Goal: Task Accomplishment & Management: Use online tool/utility

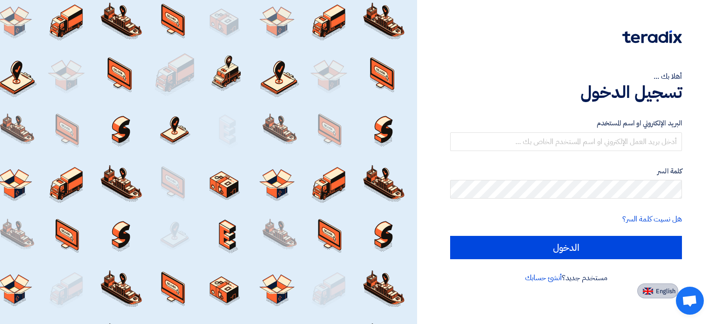
click at [670, 284] on button "English" at bounding box center [657, 290] width 41 height 15
type input "Sign in"
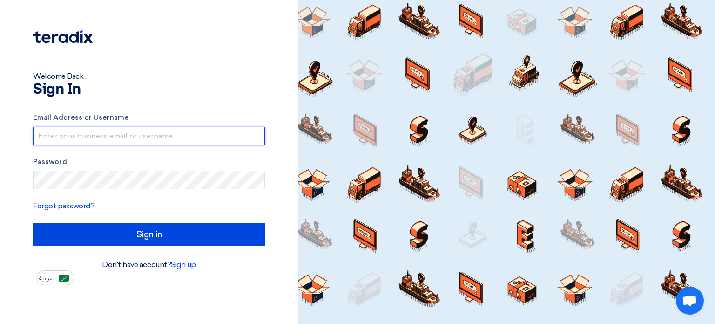
click at [225, 134] on input "text" at bounding box center [149, 136] width 232 height 19
type input "[EMAIL_ADDRESS][DOMAIN_NAME]"
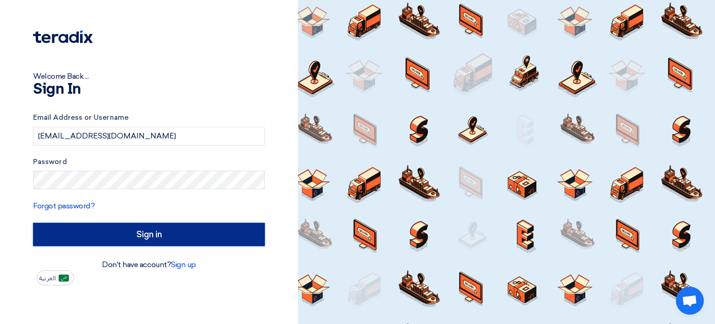
click at [145, 235] on input "Sign in" at bounding box center [149, 233] width 232 height 23
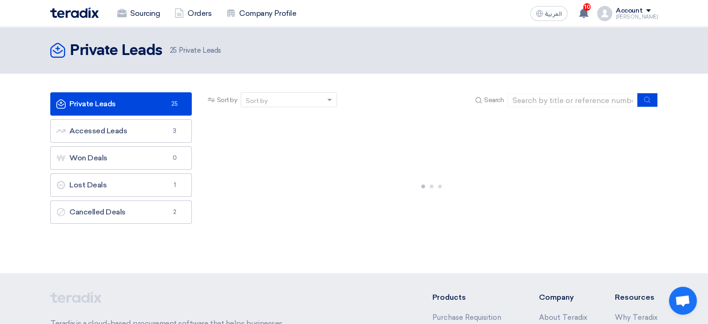
click at [458, 232] on div at bounding box center [432, 185] width 452 height 140
click at [149, 105] on link "Private Leads Private Leads 25" at bounding box center [121, 103] width 142 height 23
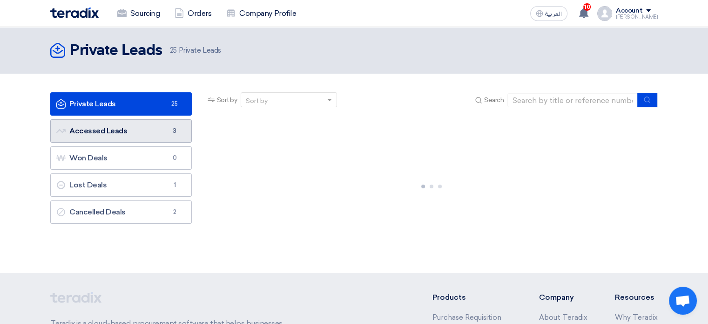
click at [154, 129] on link "Accessed Leads Accessed Leads 3" at bounding box center [121, 130] width 142 height 23
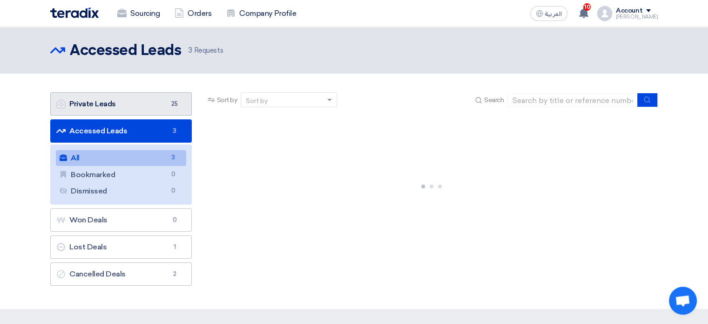
click at [148, 104] on link "Private Leads Private Leads 25" at bounding box center [121, 103] width 142 height 23
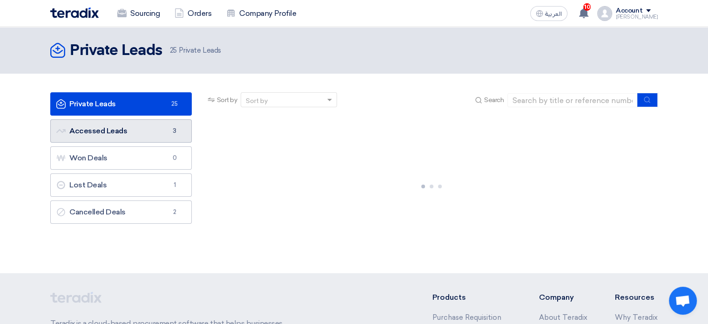
drag, startPoint x: 158, startPoint y: 119, endPoint x: 153, endPoint y: 129, distance: 11.4
click at [158, 119] on li "Accessed Leads Accessed Leads 3" at bounding box center [121, 130] width 142 height 23
click at [152, 131] on link "Accessed Leads Accessed Leads 3" at bounding box center [121, 130] width 142 height 23
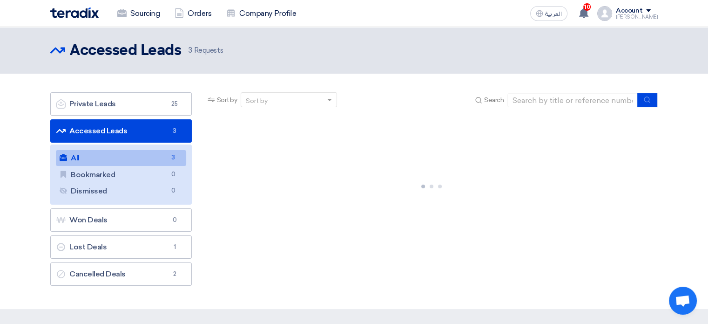
click at [105, 152] on link "All All 3" at bounding box center [121, 158] width 130 height 16
click at [78, 157] on link "All All 3" at bounding box center [121, 158] width 130 height 16
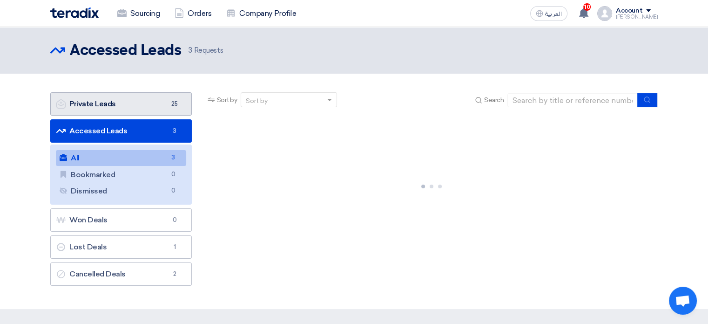
click at [136, 108] on link "Private Leads Private Leads 25" at bounding box center [121, 103] width 142 height 23
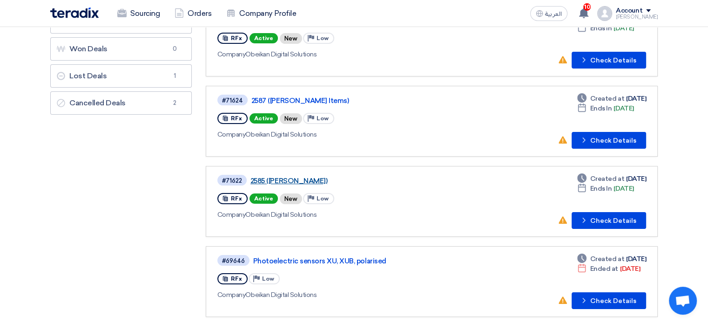
scroll to position [93, 0]
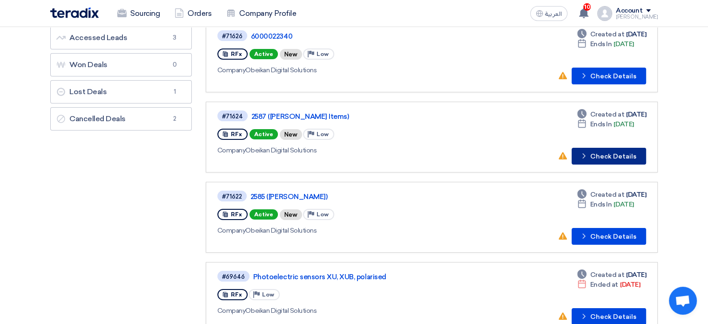
click at [605, 153] on button "Check details Check Details" at bounding box center [609, 156] width 74 height 17
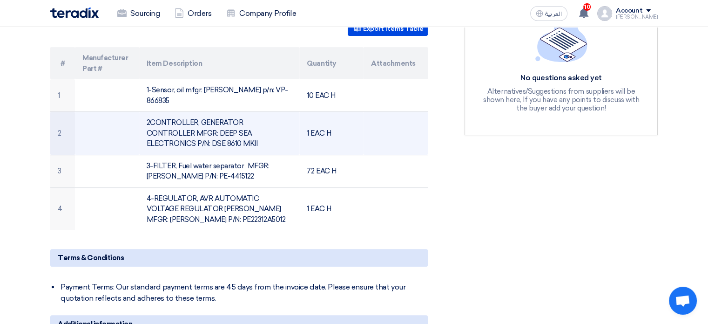
scroll to position [279, 0]
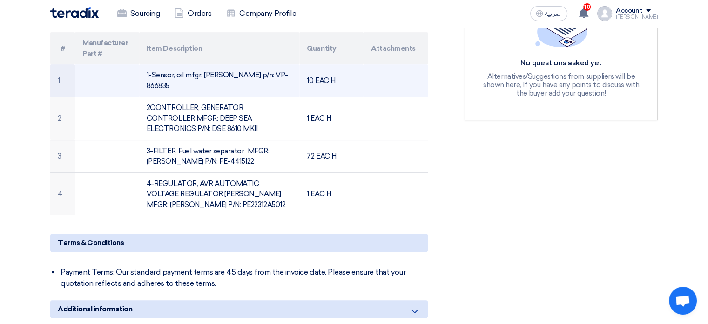
click at [272, 74] on td "1-Sensor, oil mfgr: [PERSON_NAME] p/n: VP-866835" at bounding box center [219, 80] width 161 height 33
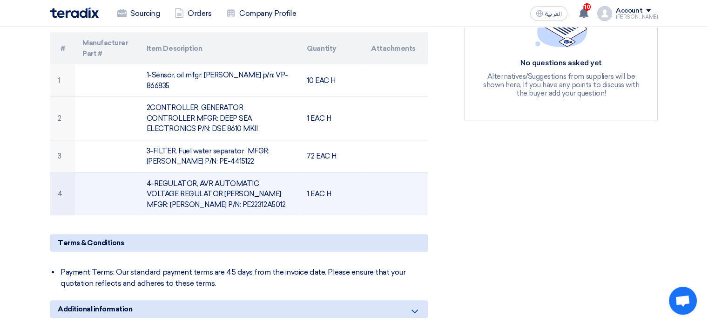
copy td "866835"
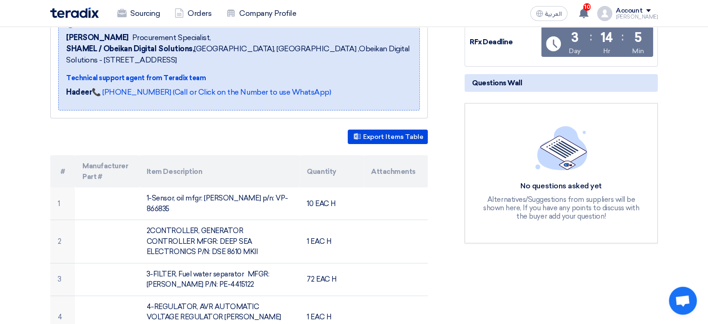
scroll to position [0, 0]
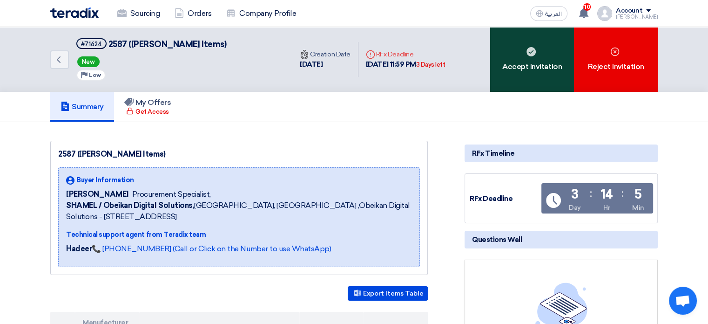
click at [547, 51] on div "Accept Invitation" at bounding box center [532, 59] width 84 height 65
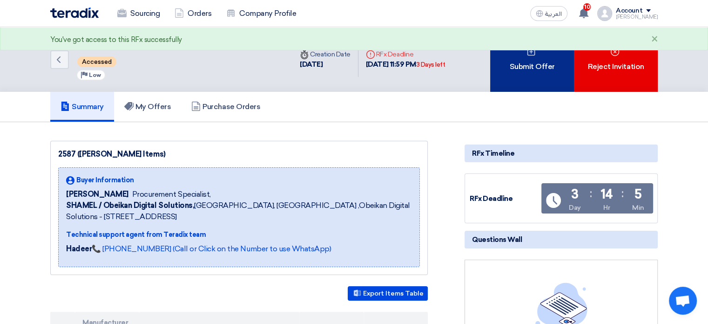
click at [527, 55] on icon at bounding box center [530, 51] width 9 height 9
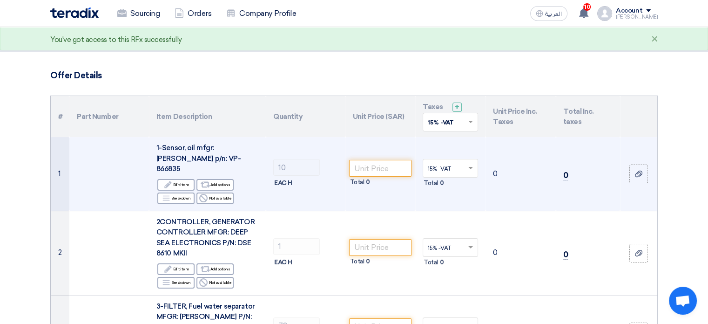
scroll to position [47, 0]
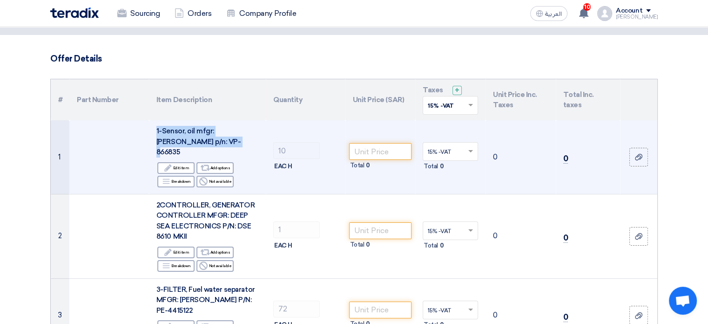
drag, startPoint x: 156, startPoint y: 128, endPoint x: 194, endPoint y: 143, distance: 40.3
click at [194, 143] on div "1-Sensor, oil mfgr: [PERSON_NAME] p/n: VP-866835" at bounding box center [207, 142] width 102 height 32
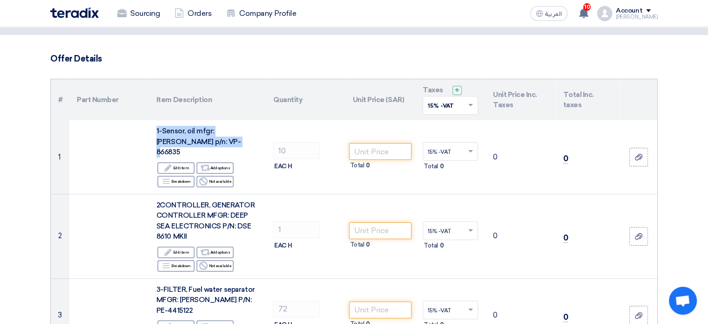
copy span "1-Sensor, oil mfgr: [PERSON_NAME] p/n: VP-866835"
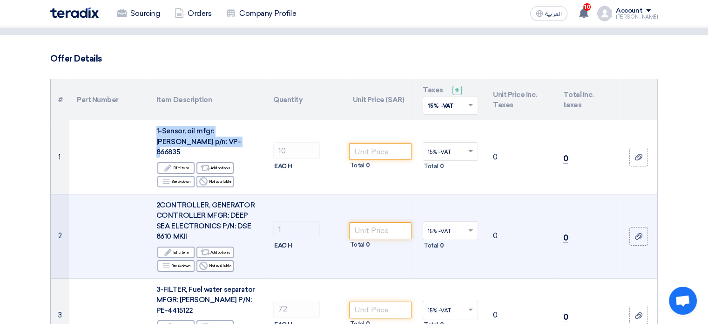
scroll to position [93, 0]
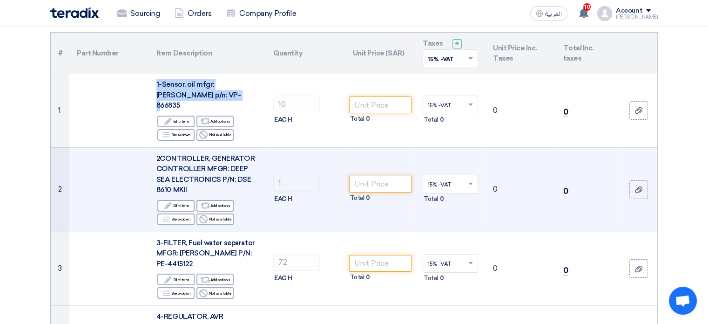
drag, startPoint x: 236, startPoint y: 167, endPoint x: 186, endPoint y: 182, distance: 52.6
click at [186, 182] on span "2CONTROLLER, GENERATOR CONTROLLER MFGR: DEEP SEA ELECTRONICS P/N: DSE 8610 MKII" at bounding box center [205, 174] width 98 height 40
copy span "DSE 8610 MKII"
drag, startPoint x: 189, startPoint y: 150, endPoint x: 161, endPoint y: 146, distance: 27.8
click at [189, 154] on span "2CONTROLLER, GENERATOR CONTROLLER MFGR: DEEP SEA ELECTRONICS P/N: DSE 8610 MKII" at bounding box center [205, 174] width 98 height 40
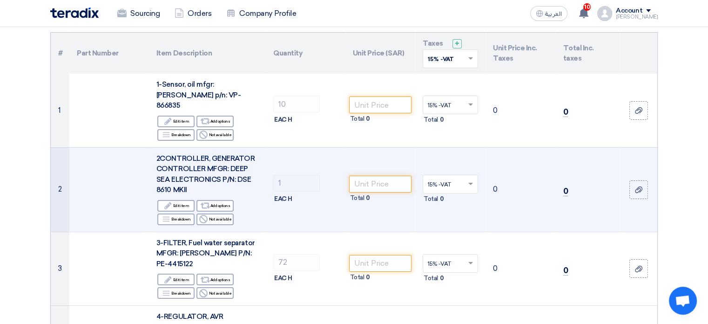
drag, startPoint x: 150, startPoint y: 145, endPoint x: 195, endPoint y: 175, distance: 54.6
click at [195, 175] on td "2CONTROLLER, GENERATOR CONTROLLER MFGR: DEEP SEA ELECTRONICS P/N: DSE 8610 MKII…" at bounding box center [207, 189] width 117 height 84
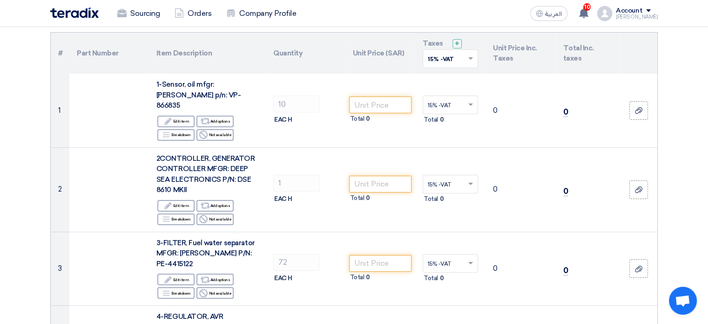
copy span "2CONTROLLER, GENERATOR CONTROLLER MFGR: DEEP SEA ELECTRONICS P/N: DSE 8610 MKII"
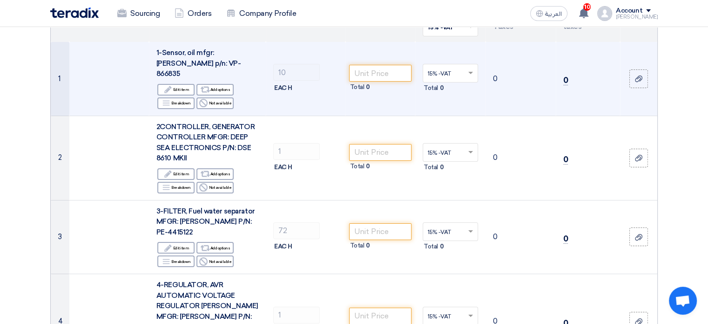
scroll to position [140, 0]
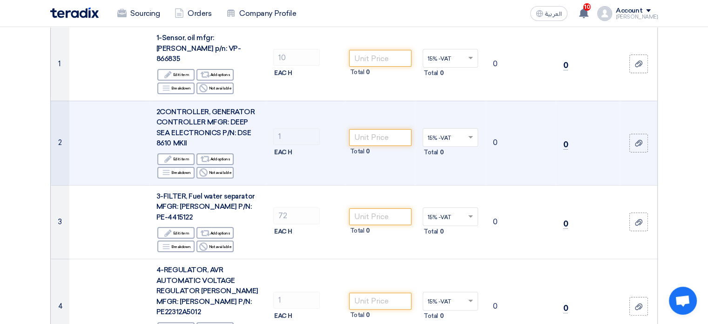
click at [136, 118] on td at bounding box center [109, 143] width 80 height 84
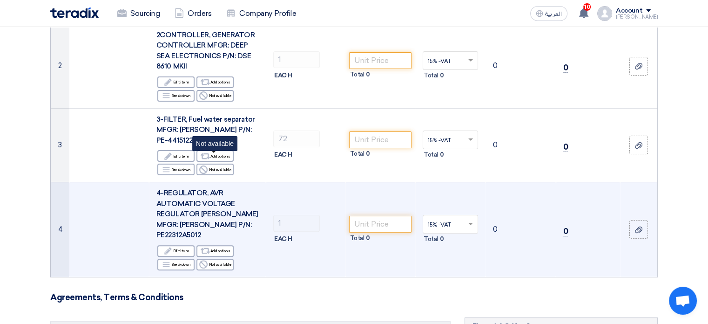
scroll to position [233, 0]
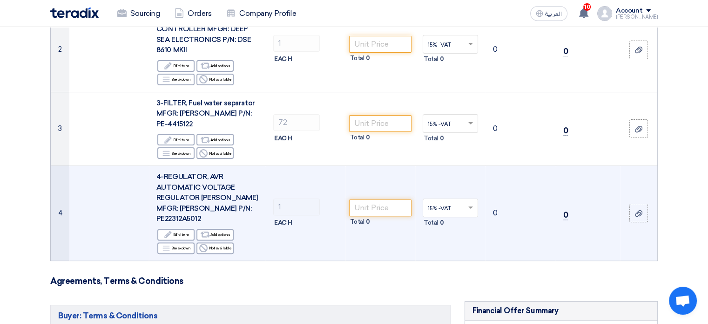
click at [189, 205] on span "4-REGULATOR, AVR AUTOMATIC VOLTAGE REGULATOR [PERSON_NAME] MFGR: [PERSON_NAME] …" at bounding box center [207, 197] width 102 height 50
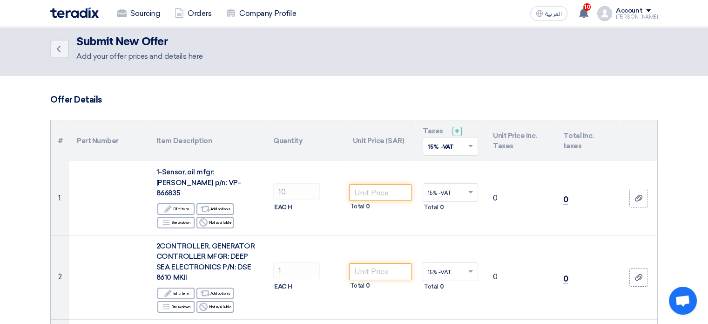
scroll to position [0, 0]
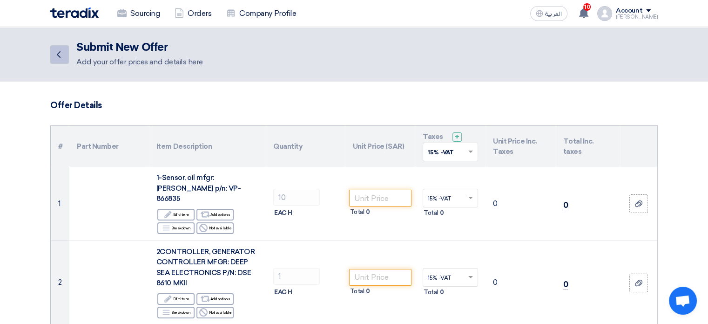
click at [63, 49] on icon "Back" at bounding box center [58, 54] width 11 height 11
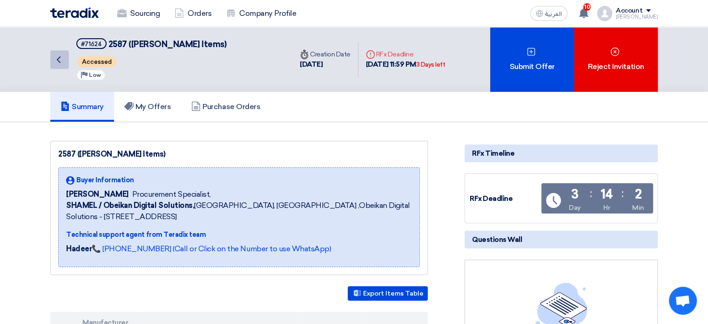
click at [56, 56] on icon "Back" at bounding box center [58, 59] width 11 height 11
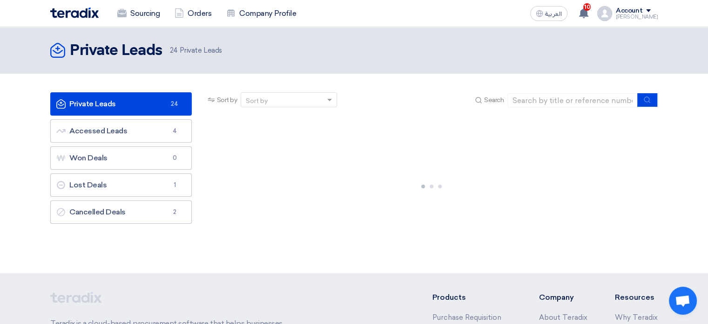
click at [105, 98] on link "Private Leads Private Leads 24" at bounding box center [121, 103] width 142 height 23
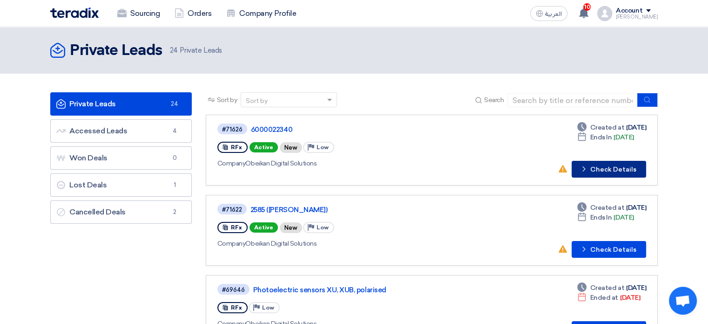
click at [608, 162] on button "Check details Check Details" at bounding box center [609, 169] width 74 height 17
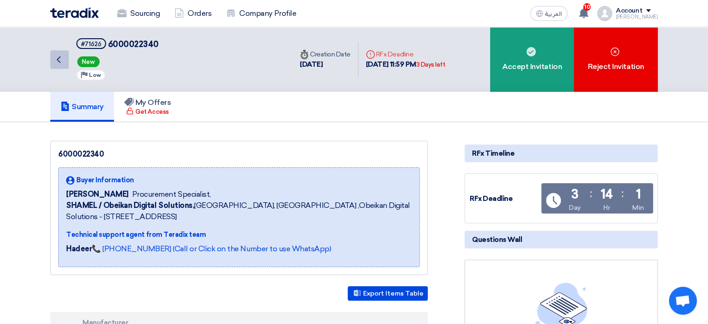
click at [58, 56] on icon "Back" at bounding box center [58, 59] width 11 height 11
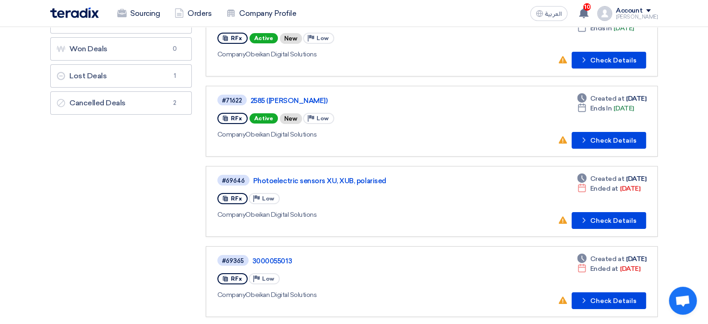
scroll to position [140, 0]
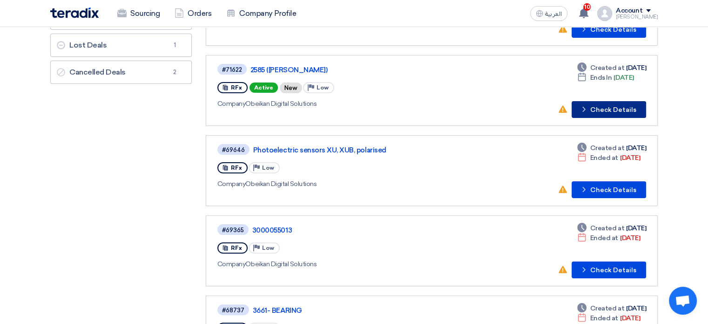
click at [614, 105] on button "Check details Check Details" at bounding box center [609, 109] width 74 height 17
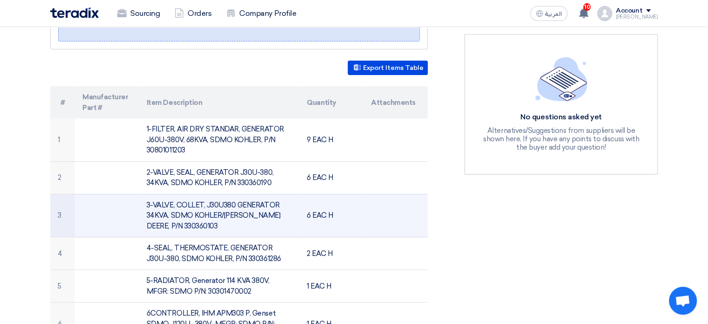
scroll to position [186, 0]
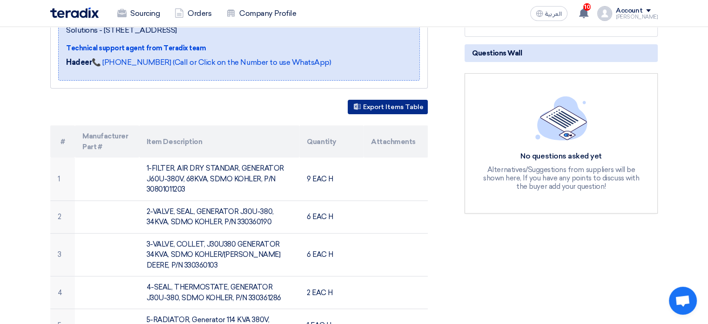
click at [387, 105] on button "Export Items Table" at bounding box center [388, 107] width 80 height 14
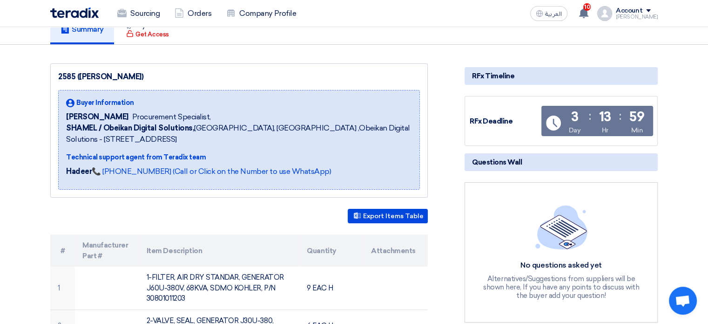
scroll to position [0, 0]
